Goal: Task Accomplishment & Management: Complete application form

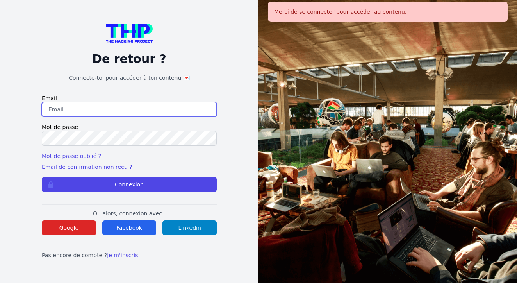
type input "johannadelfieux@gmail.com"
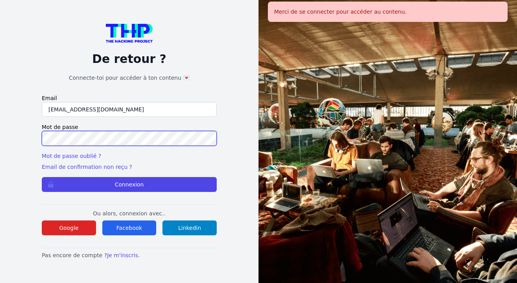
click at [129, 184] on button "Connexion" at bounding box center [129, 184] width 175 height 15
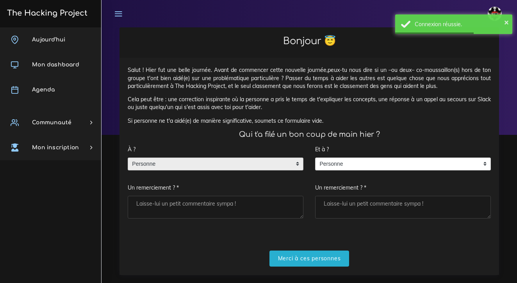
click at [146, 160] on span "Personne" at bounding box center [209, 164] width 163 height 13
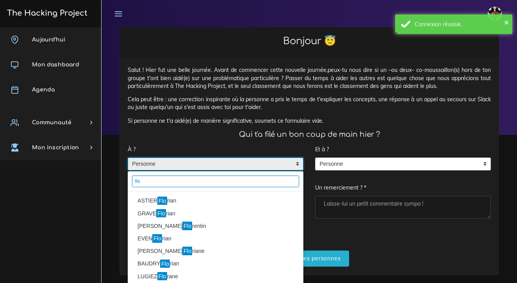
type input "flo"
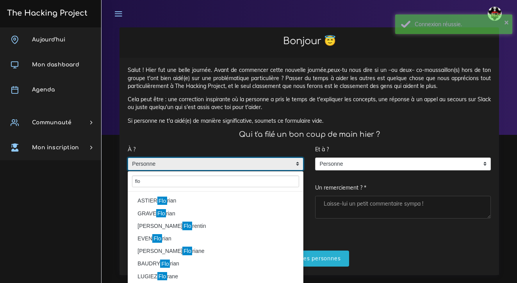
click at [162, 199] on mark "Flo" at bounding box center [162, 200] width 10 height 9
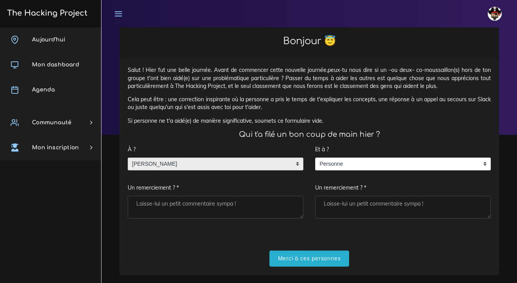
click at [162, 199] on textarea "Un remerciement ? *" at bounding box center [216, 207] width 176 height 23
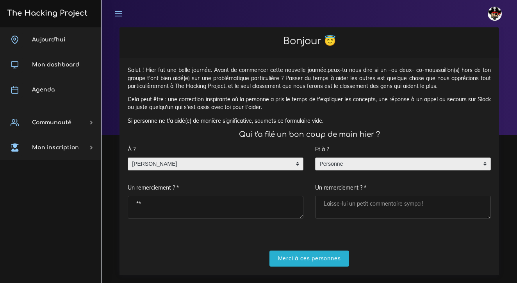
type textarea "**"
click at [350, 165] on span "Personne" at bounding box center [397, 164] width 163 height 13
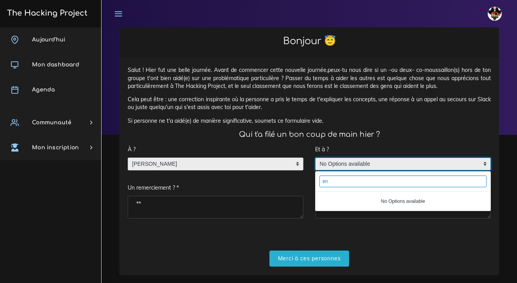
type input "e"
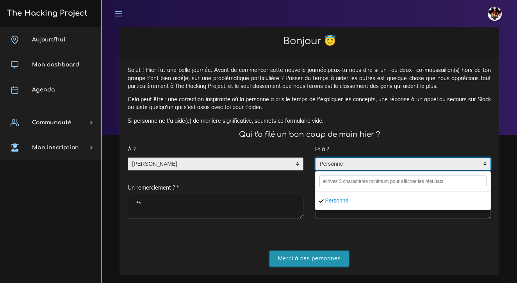
click at [311, 254] on input "Merci à ces personnes" at bounding box center [310, 258] width 80 height 16
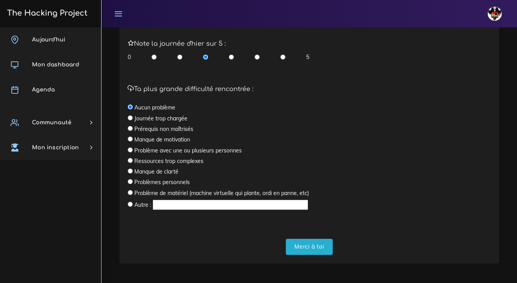
scroll to position [227, 0]
click at [284, 54] on input "radio" at bounding box center [282, 58] width 5 height 8
radio input "true"
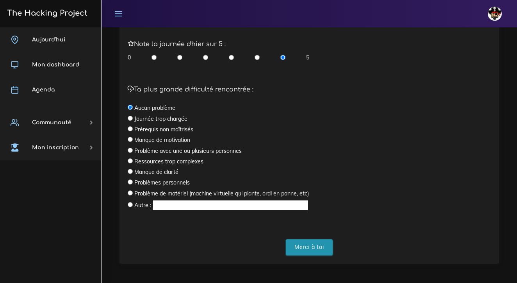
click at [305, 240] on input "Merci à toi" at bounding box center [309, 247] width 47 height 16
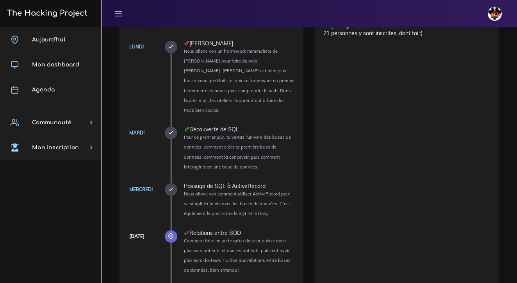
scroll to position [526, 0]
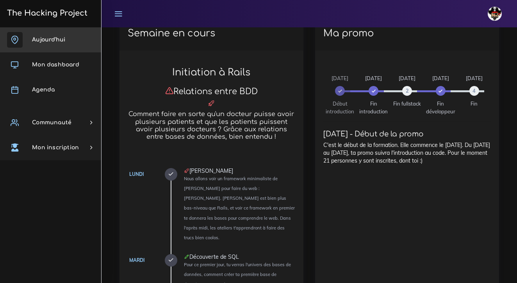
click at [63, 45] on link "Aujourd'hui" at bounding box center [50, 39] width 101 height 25
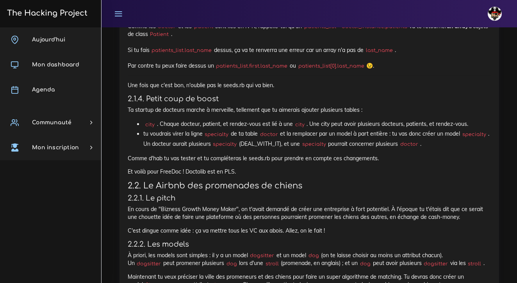
scroll to position [757, 0]
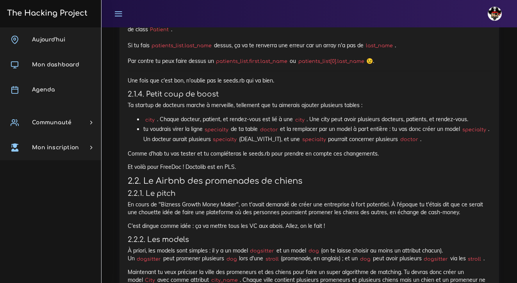
click at [130, 101] on p "Ta startup de docteurs marche à merveille, tellement que tu aimerais ajouter pl…" at bounding box center [309, 105] width 363 height 8
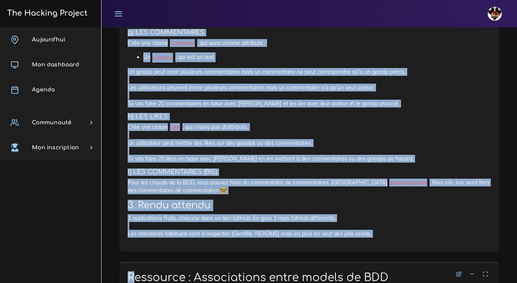
scroll to position [1769, 0]
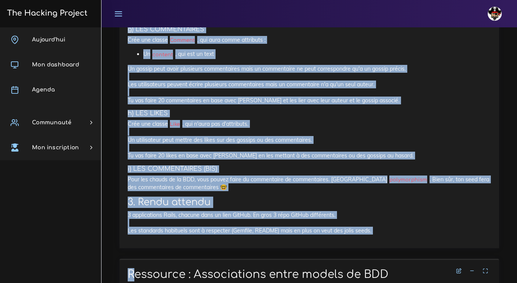
drag, startPoint x: 127, startPoint y: 77, endPoint x: 375, endPoint y: 207, distance: 280.4
copy div "2.1.4. Petit coup de boost Ta startup de docteurs marche à merveille, tellement…"
